Goal: Task Accomplishment & Management: Complete application form

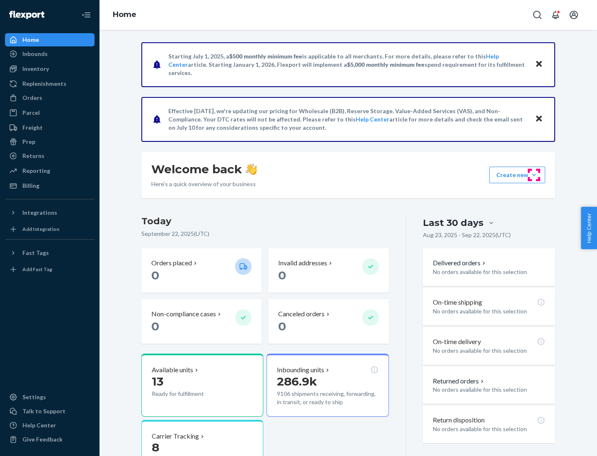
click at [534, 175] on button "Create new Create new inbound Create new order Create new product" at bounding box center [517, 175] width 56 height 17
click at [50, 54] on div "Inbounds" at bounding box center [50, 54] width 88 height 12
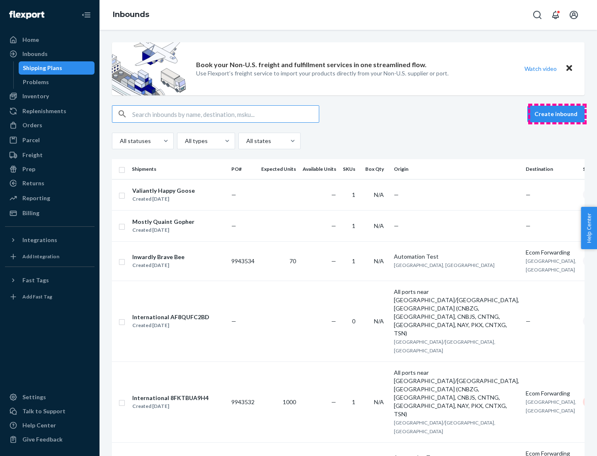
click at [557, 114] on button "Create inbound" at bounding box center [555, 114] width 57 height 17
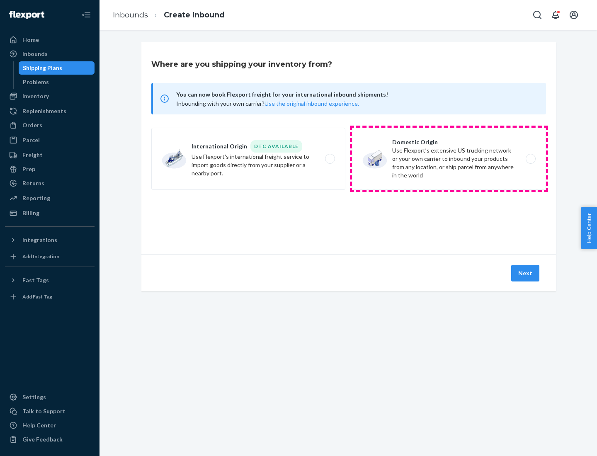
click at [449, 159] on label "Domestic Origin Use Flexport’s extensive US trucking network or your own carrie…" at bounding box center [449, 159] width 194 height 62
click at [530, 159] on input "Domestic Origin Use Flexport’s extensive US trucking network or your own carrie…" at bounding box center [532, 158] width 5 height 5
radio input "true"
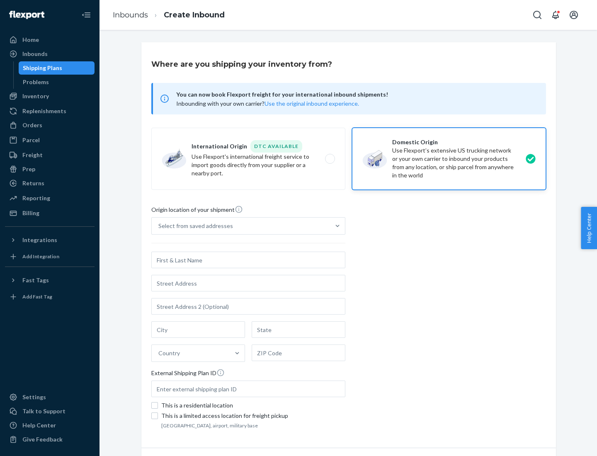
click at [241, 226] on div "Select from saved addresses" at bounding box center [241, 226] width 178 height 17
click at [159, 226] on input "Select from saved addresses" at bounding box center [158, 226] width 1 height 8
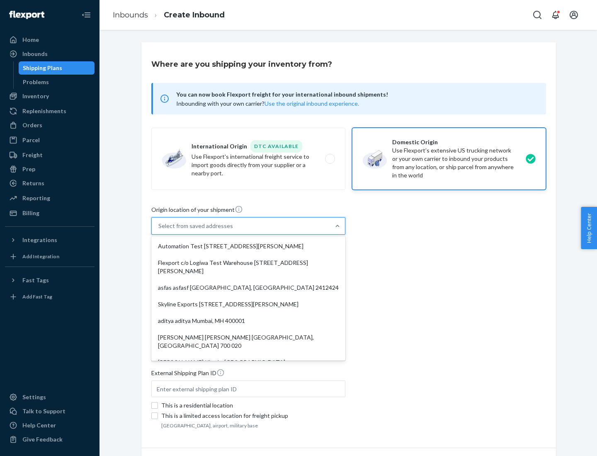
scroll to position [3, 0]
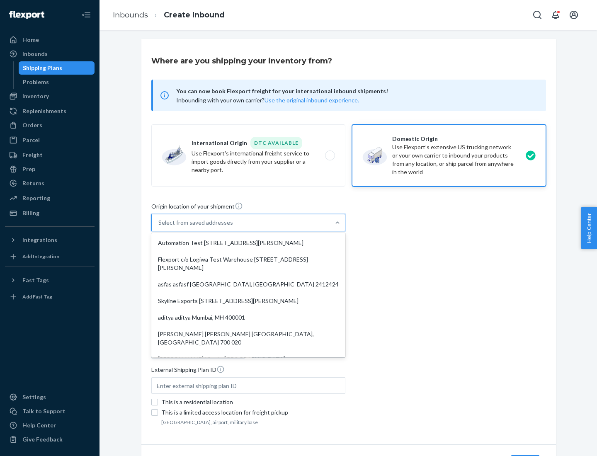
click at [248, 243] on div "Automation Test [STREET_ADDRESS][PERSON_NAME]" at bounding box center [248, 243] width 191 height 17
click at [159, 227] on input "option Automation Test [STREET_ADDRESS][PERSON_NAME]. 9 results available. Use …" at bounding box center [158, 222] width 1 height 8
type input "Automation Test"
type input "9th Floor"
type input "[GEOGRAPHIC_DATA]"
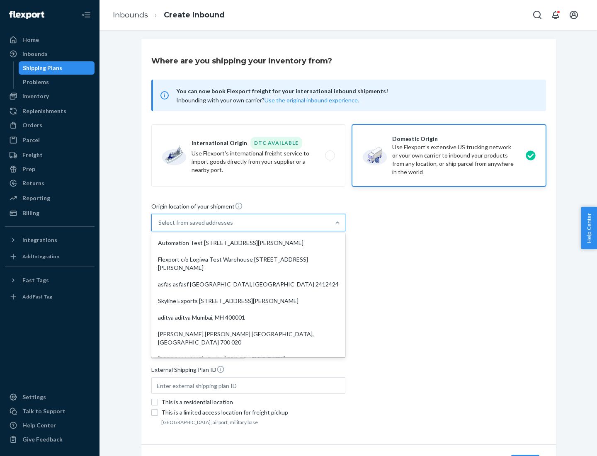
type input "CA"
type input "94104"
type input "[STREET_ADDRESS][PERSON_NAME]"
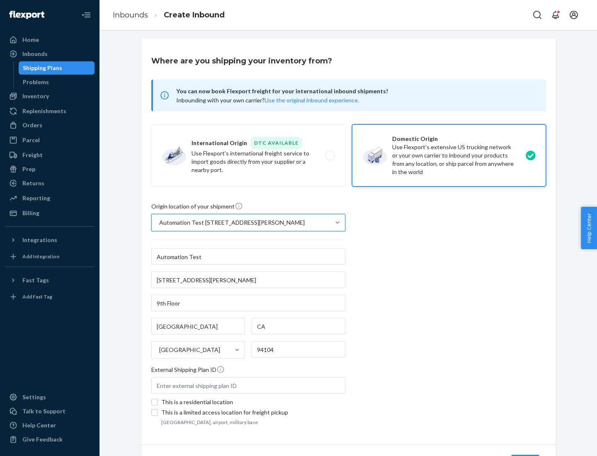
scroll to position [49, 0]
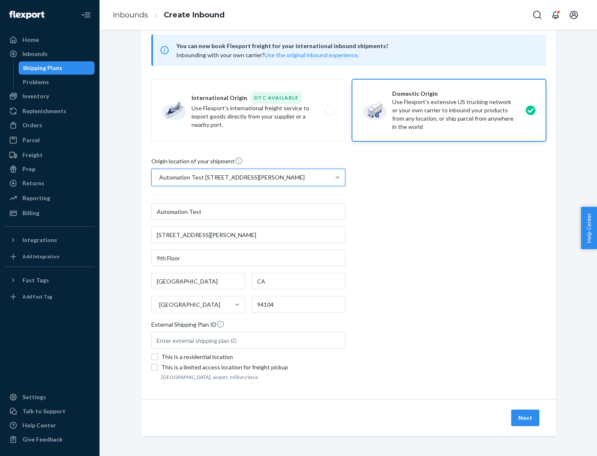
click at [526, 418] on button "Next" at bounding box center [525, 418] width 28 height 17
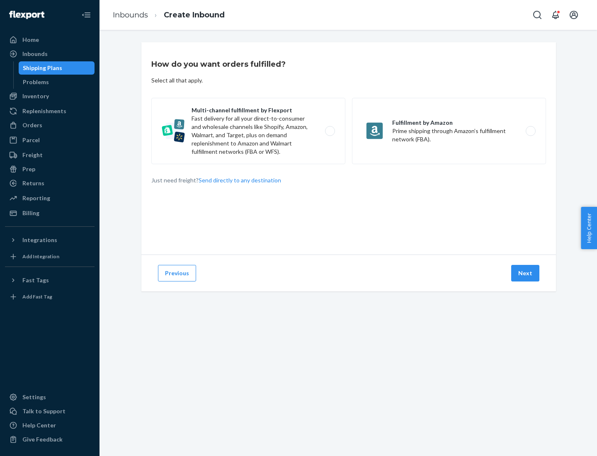
click at [248, 131] on label "Multi-channel fulfillment by Flexport Fast delivery for all your direct-to-cons…" at bounding box center [248, 131] width 194 height 66
click at [330, 131] on input "Multi-channel fulfillment by Flexport Fast delivery for all your direct-to-cons…" at bounding box center [332, 131] width 5 height 5
radio input "true"
click at [526, 273] on button "Next" at bounding box center [525, 273] width 28 height 17
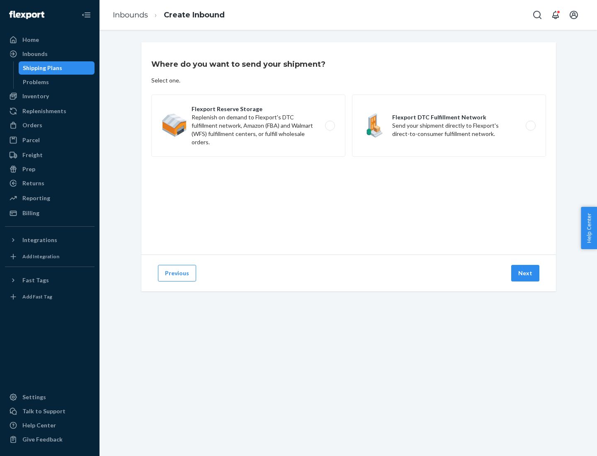
click at [449, 126] on label "Flexport DTC Fulfillment Network Send your shipment directly to Flexport's dire…" at bounding box center [449, 126] width 194 height 62
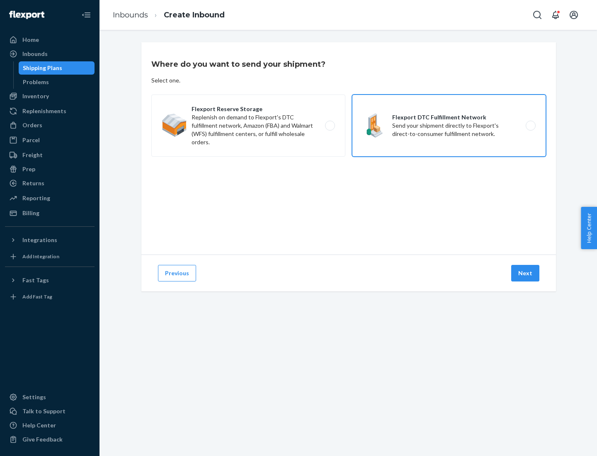
click at [530, 126] on input "Flexport DTC Fulfillment Network Send your shipment directly to Flexport's dire…" at bounding box center [532, 125] width 5 height 5
radio input "true"
click at [526, 273] on button "Next" at bounding box center [525, 273] width 28 height 17
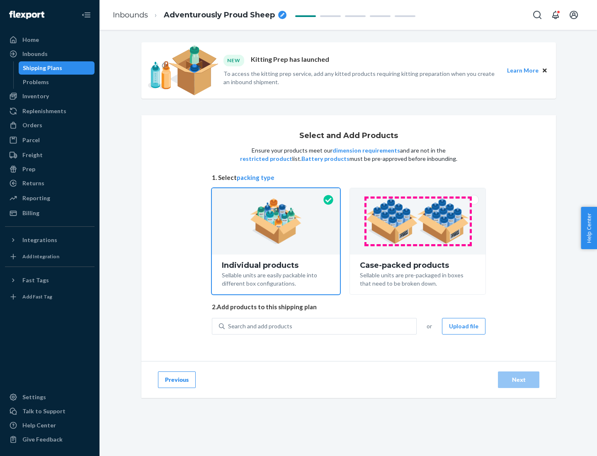
click at [418, 221] on img at bounding box center [417, 222] width 103 height 46
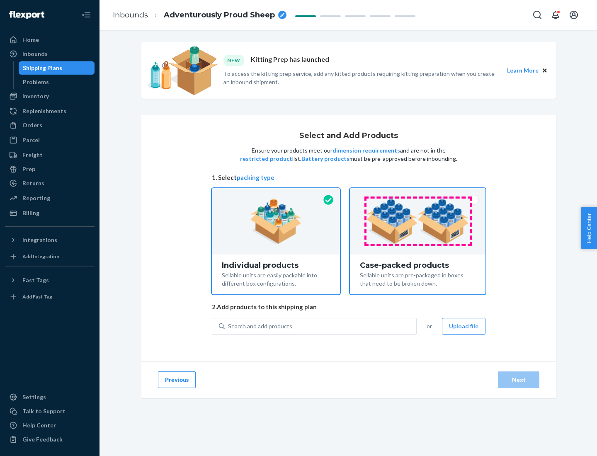
click at [418, 194] on input "Case-packed products Sellable units are pre-packaged in boxes that need to be b…" at bounding box center [417, 190] width 5 height 5
radio input "true"
radio input "false"
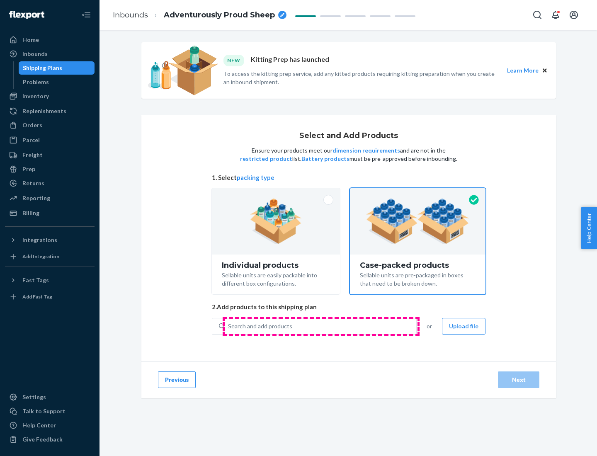
click at [321, 326] on div "Search and add products" at bounding box center [321, 326] width 192 height 15
click at [229, 326] on input "Search and add products" at bounding box center [228, 326] width 1 height 8
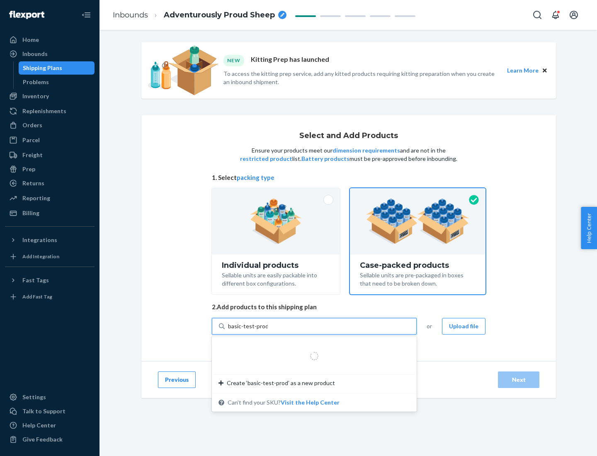
type input "basic-test-product-1"
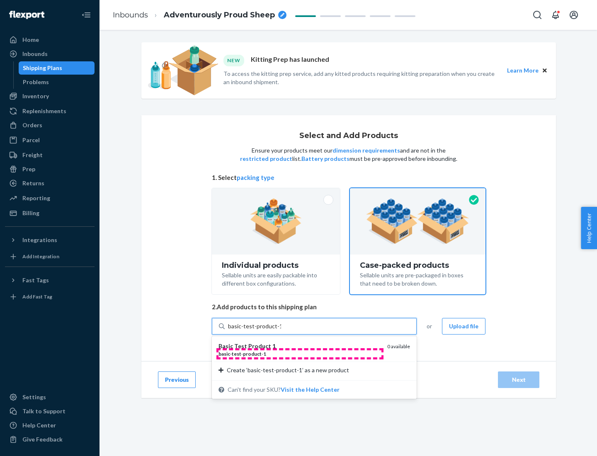
click at [300, 354] on div "basic - test - product - 1" at bounding box center [299, 353] width 162 height 7
click at [281, 330] on input "basic-test-product-1" at bounding box center [254, 326] width 53 height 8
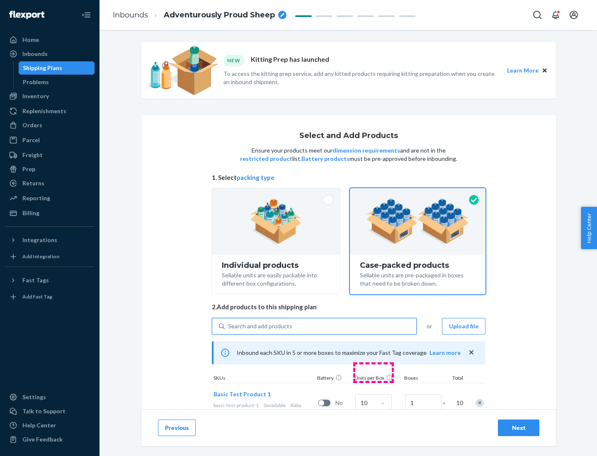
scroll to position [30, 0]
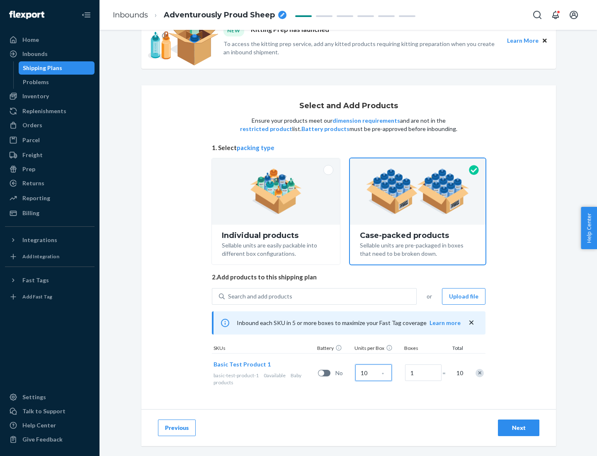
type input "10"
type input "7"
click at [519, 428] on div "Next" at bounding box center [518, 428] width 27 height 8
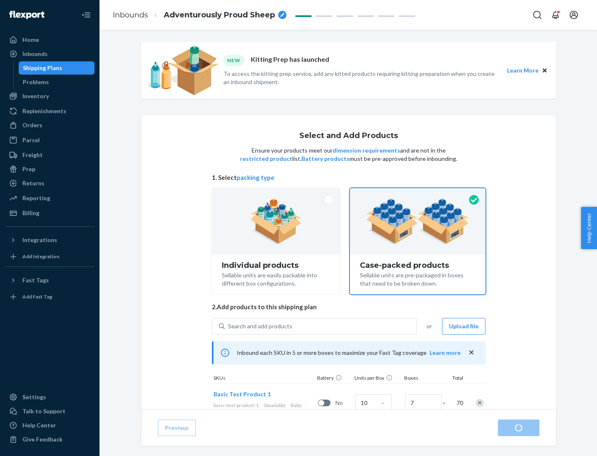
radio input "true"
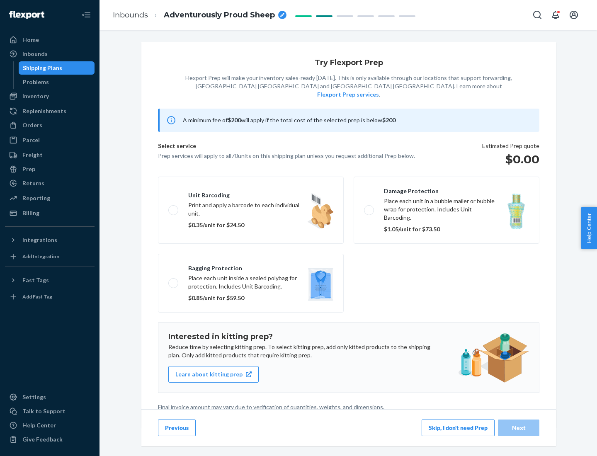
scroll to position [2, 0]
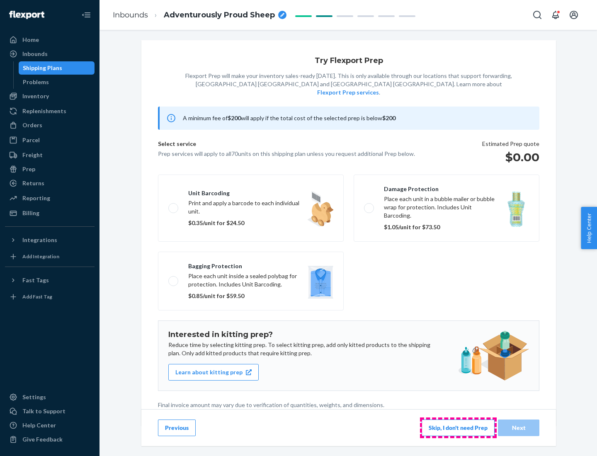
click at [458, 427] on button "Skip, I don't need Prep" at bounding box center [458, 428] width 73 height 17
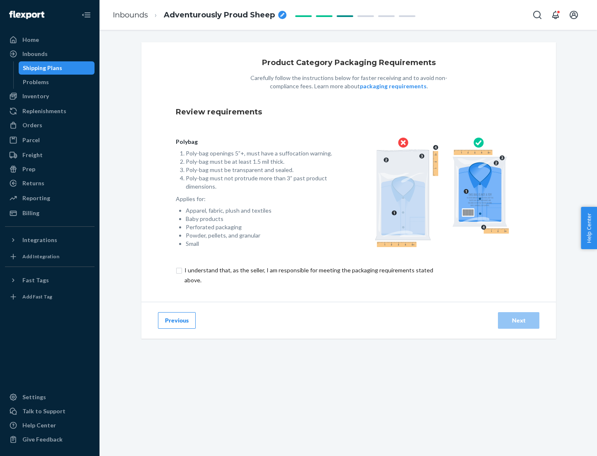
click at [308, 275] on input "checkbox" at bounding box center [314, 275] width 276 height 20
checkbox input "true"
click at [519, 320] on div "Next" at bounding box center [518, 320] width 27 height 8
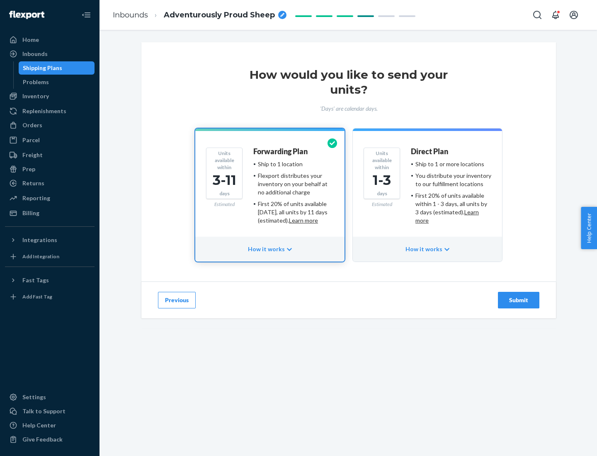
click at [427, 189] on ul "Ship to 1 or more locations You distribute your inventory to our fulfillment lo…" at bounding box center [451, 192] width 80 height 65
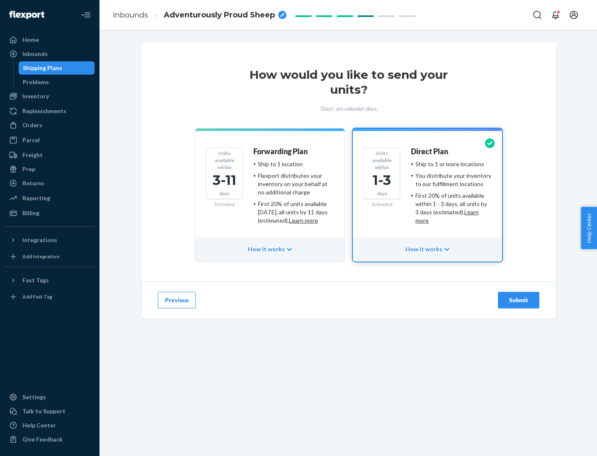
click at [519, 300] on div "Submit" at bounding box center [518, 300] width 27 height 8
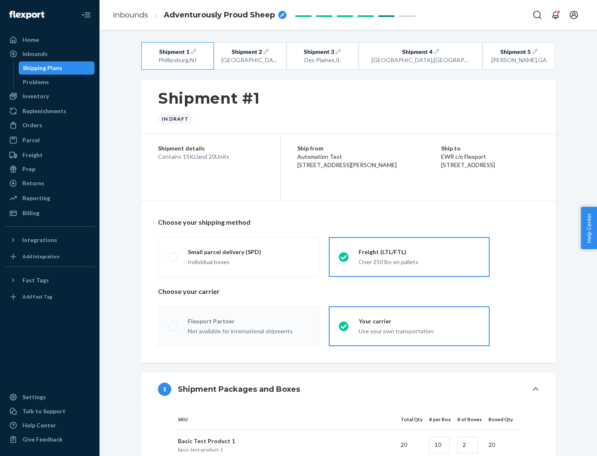
radio input "true"
radio input "false"
radio input "true"
radio input "false"
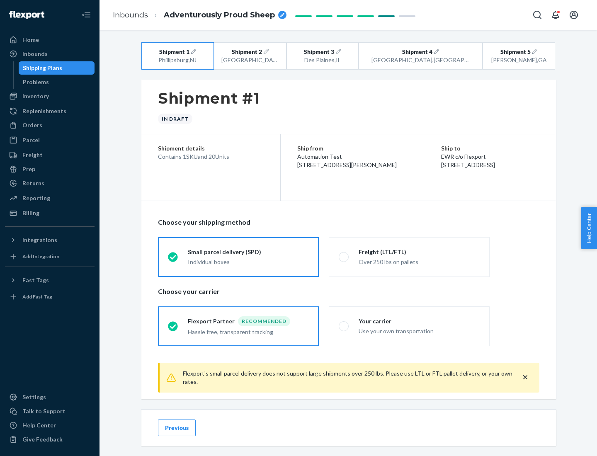
scroll to position [9, 0]
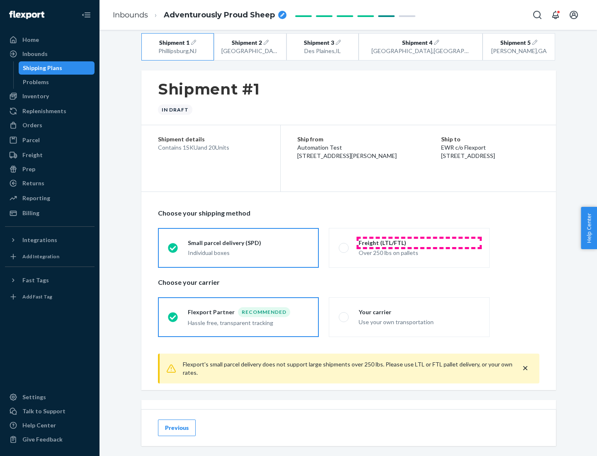
click at [419, 243] on div "Freight (LTL/FTL)" at bounding box center [419, 243] width 121 height 8
click at [344, 245] on input "Freight (LTL/FTL) Over 250 lbs on pallets" at bounding box center [341, 247] width 5 height 5
radio input "true"
radio input "false"
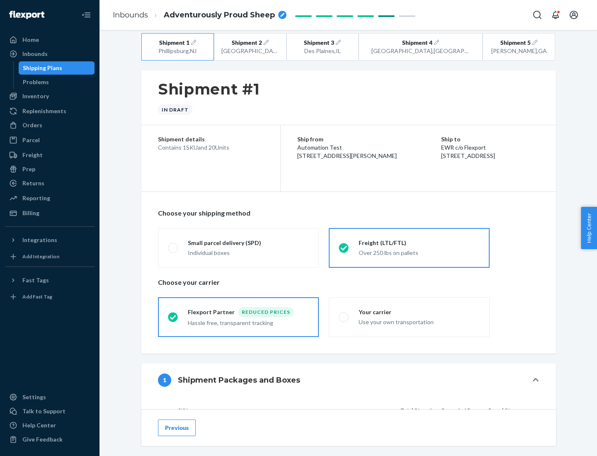
scroll to position [78, 0]
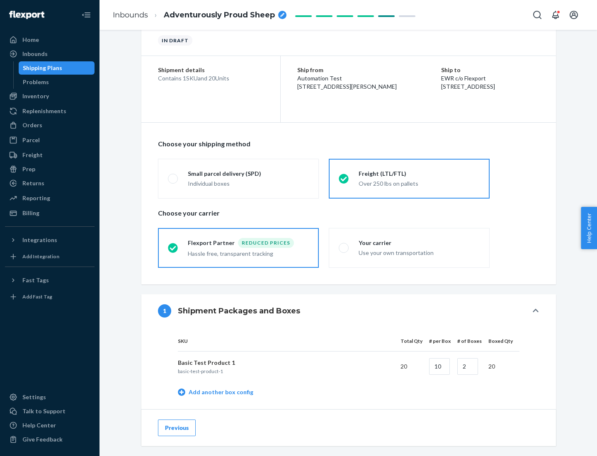
click at [419, 243] on div "Your carrier" at bounding box center [419, 243] width 121 height 8
click at [344, 245] on input "Your carrier Use your own transportation" at bounding box center [341, 247] width 5 height 5
radio input "true"
radio input "false"
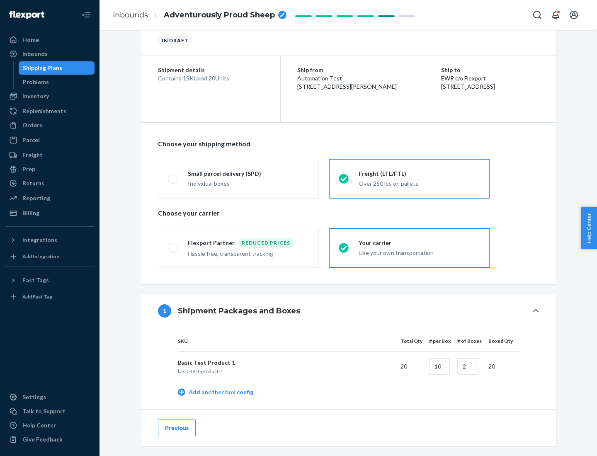
scroll to position [262, 0]
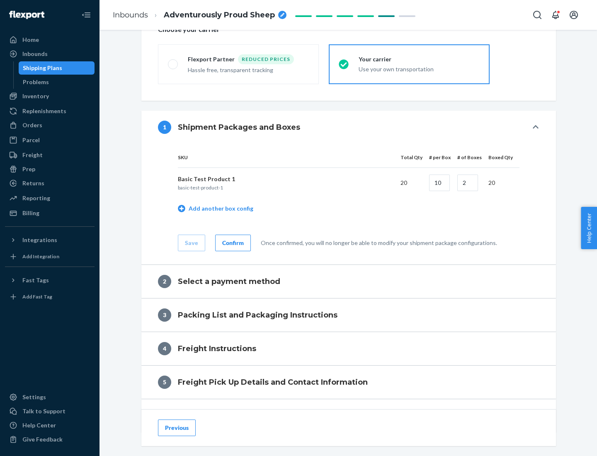
click at [232, 243] on div "Confirm" at bounding box center [233, 243] width 22 height 8
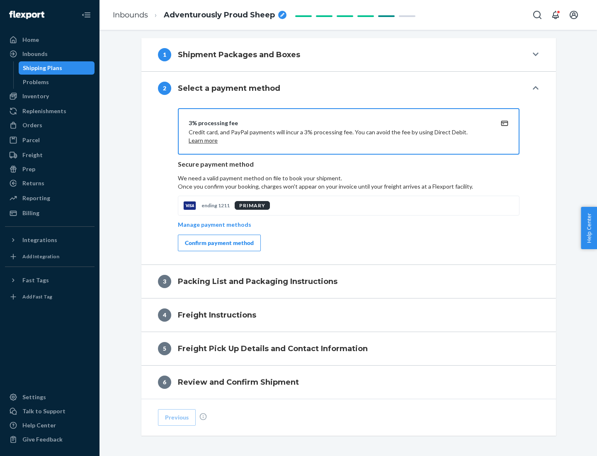
click at [218, 243] on div "Confirm payment method" at bounding box center [219, 243] width 69 height 8
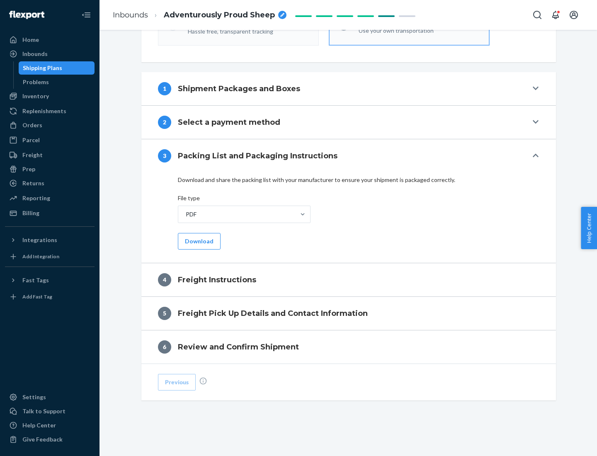
scroll to position [299, 0]
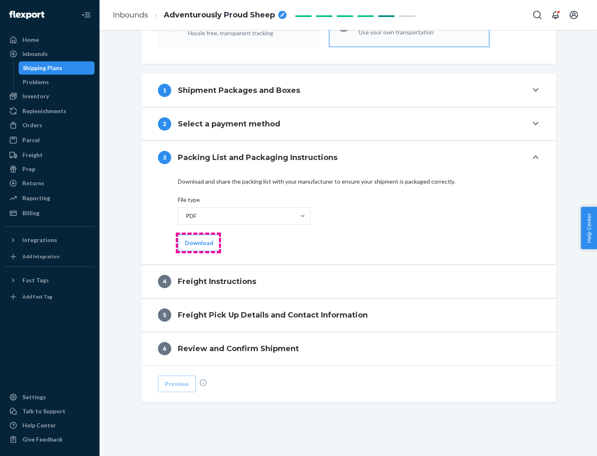
click at [198, 243] on button "Download" at bounding box center [199, 243] width 43 height 17
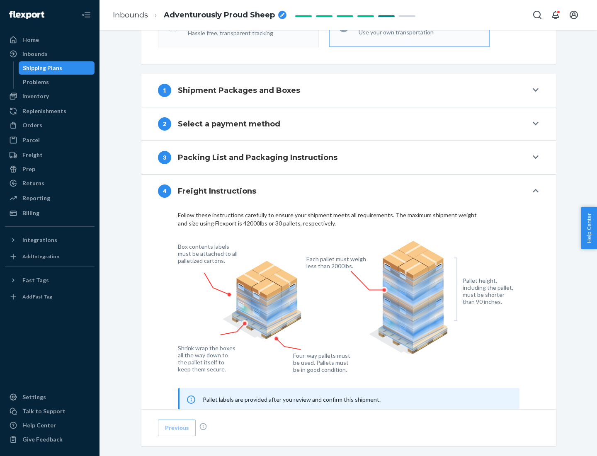
scroll to position [501, 0]
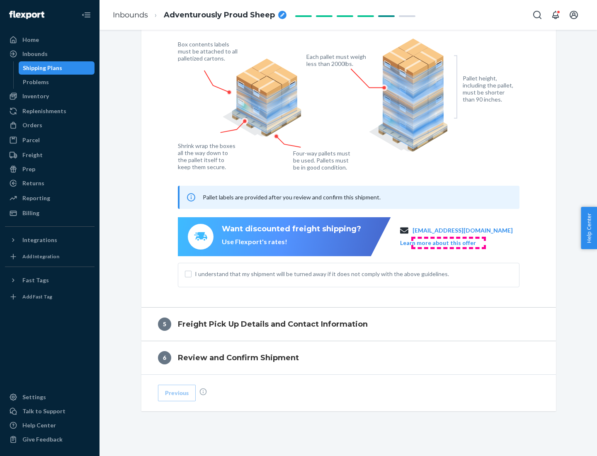
click at [448, 243] on button "Learn more about this offer" at bounding box center [438, 243] width 76 height 8
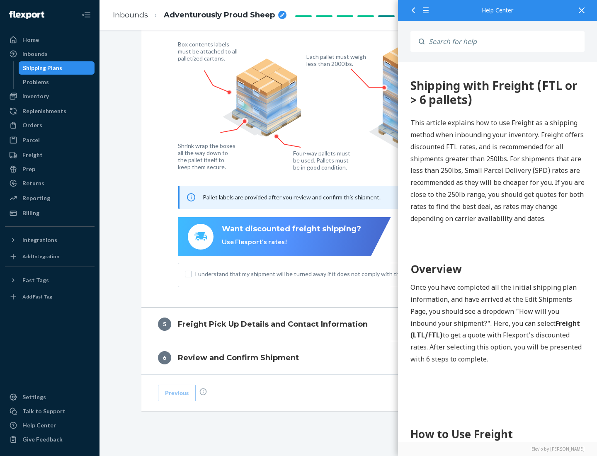
scroll to position [512, 0]
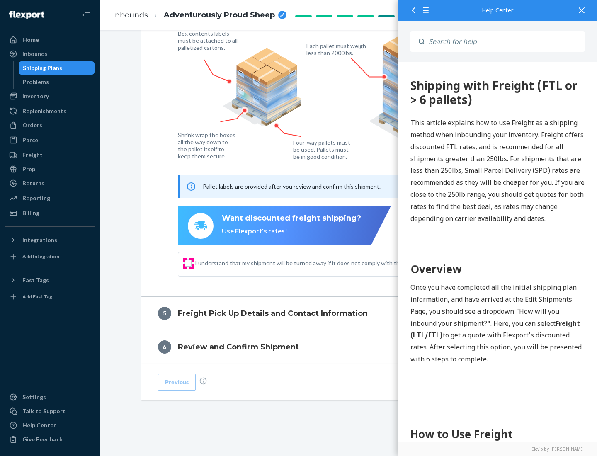
click at [188, 263] on input "I understand that my shipment will be turned away if it does not comply with th…" at bounding box center [188, 263] width 7 height 7
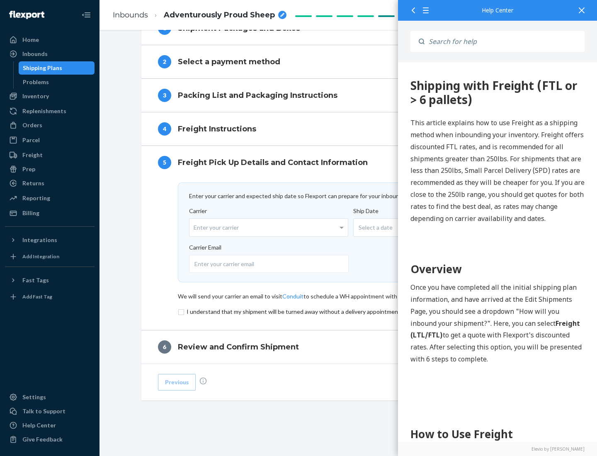
click at [349, 311] on input "checkbox" at bounding box center [349, 312] width 342 height 10
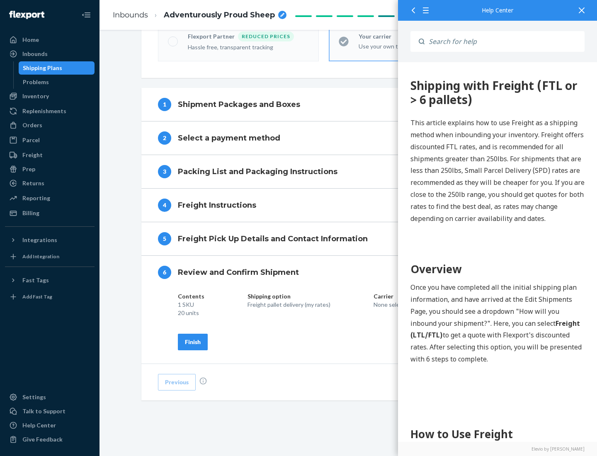
scroll to position [285, 0]
click at [193, 342] on div "Finish" at bounding box center [193, 342] width 16 height 8
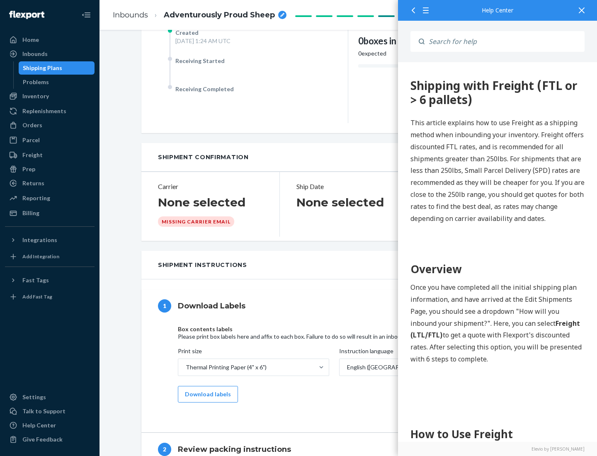
scroll to position [0, 0]
